Goal: Task Accomplishment & Management: Complete application form

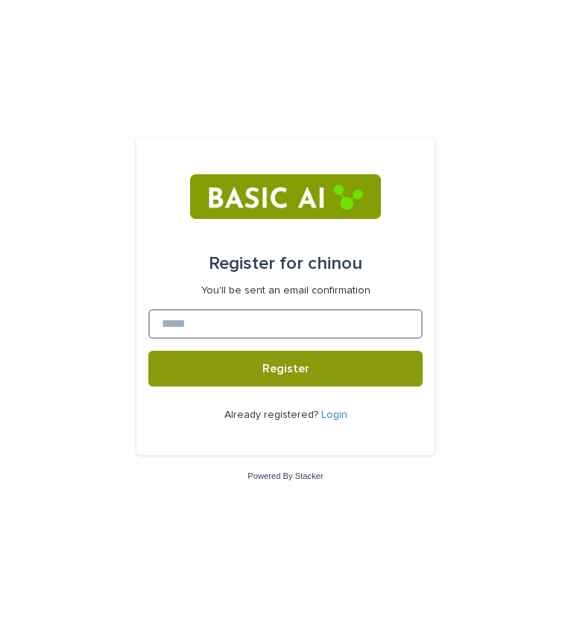
click at [303, 320] on input at bounding box center [285, 324] width 274 height 30
type input "**********"
click at [148, 351] on button "Register" at bounding box center [285, 369] width 274 height 36
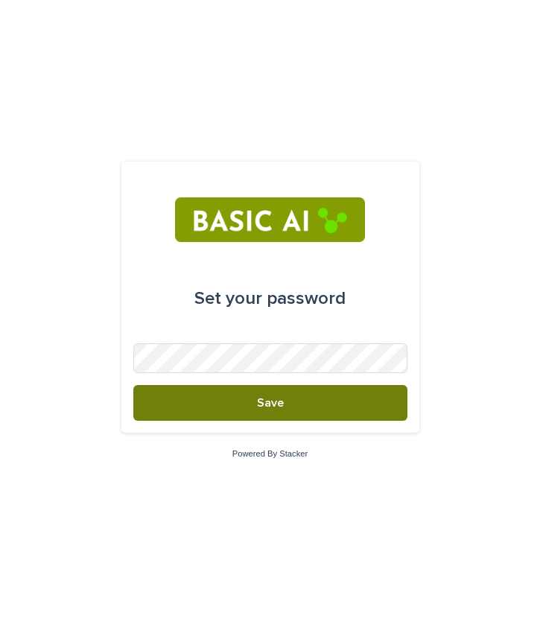
click at [290, 410] on button "Save" at bounding box center [270, 403] width 274 height 36
